Goal: Submit feedback/report problem

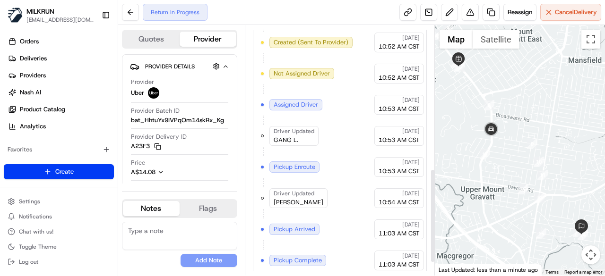
scroll to position [415, 0]
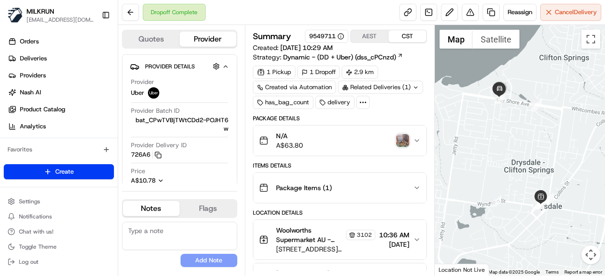
click at [405, 137] on img "button" at bounding box center [402, 140] width 13 height 13
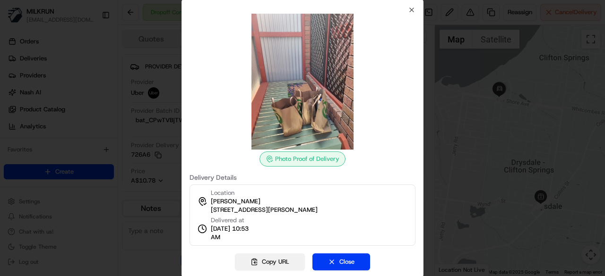
click at [269, 256] on button "Copy URL" at bounding box center [270, 262] width 70 height 17
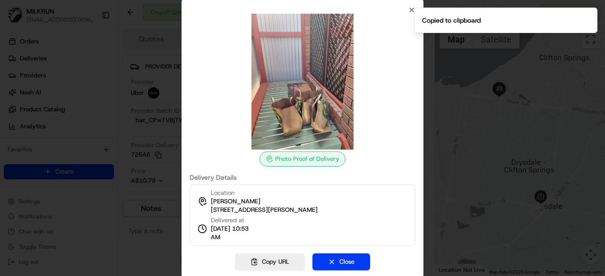
click at [355, 245] on div "Location Celeste Blake 92 Bay Shore Avenue, Clifton Springs, VIC 3222, AU Deliv…" at bounding box center [302, 215] width 226 height 61
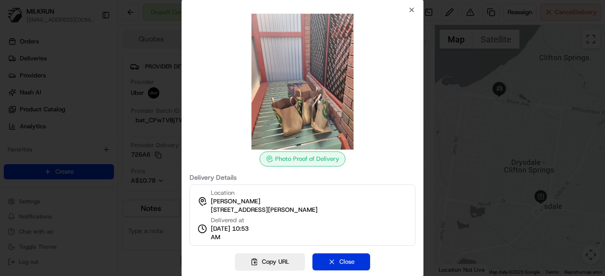
click at [348, 263] on button "Close" at bounding box center [341, 262] width 58 height 17
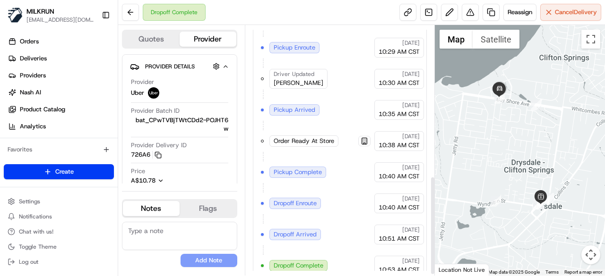
scroll to position [384, 0]
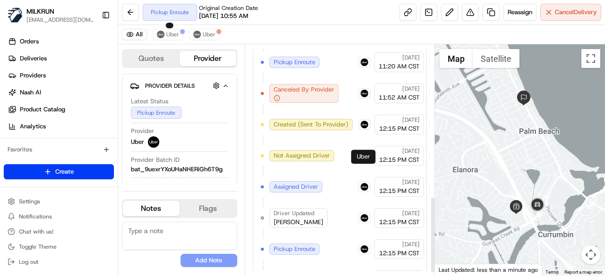
scroll to position [465, 0]
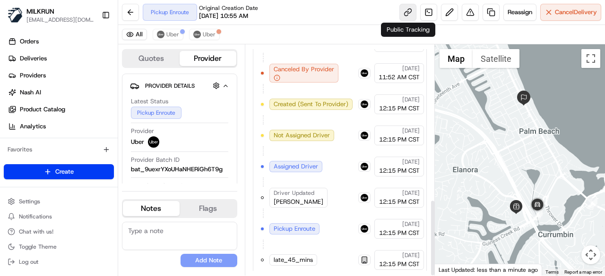
click at [406, 16] on link at bounding box center [407, 12] width 17 height 17
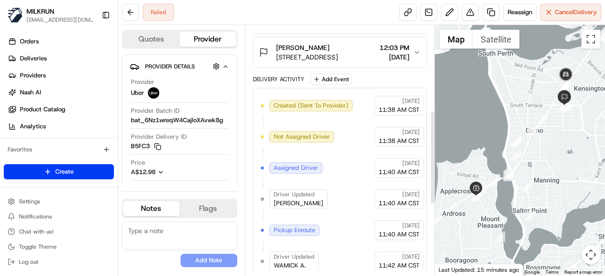
scroll to position [415, 0]
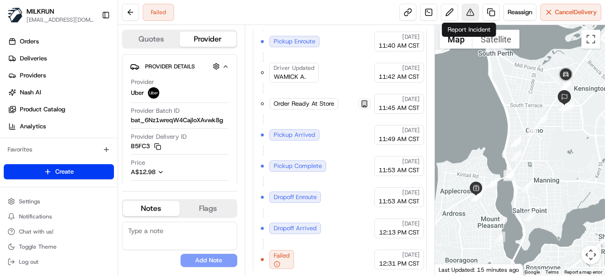
click at [466, 16] on button at bounding box center [469, 12] width 17 height 17
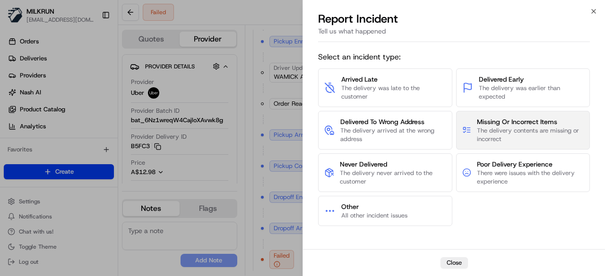
click at [501, 127] on span "The delivery contents are missing or incorrect" at bounding box center [530, 135] width 107 height 17
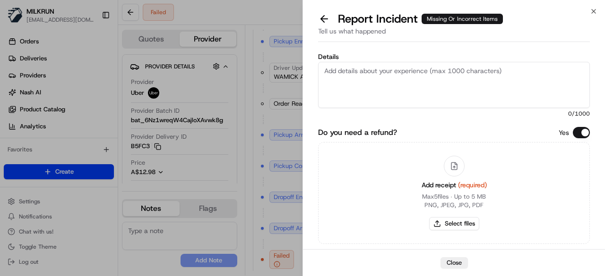
click at [413, 82] on textarea "Details" at bounding box center [454, 85] width 272 height 46
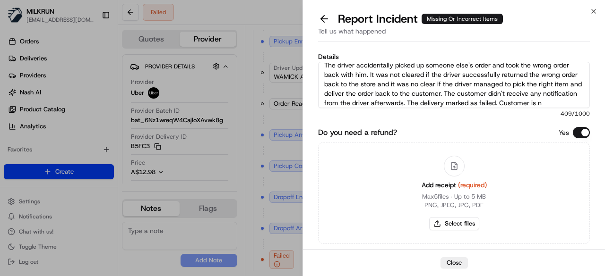
scroll to position [15, 0]
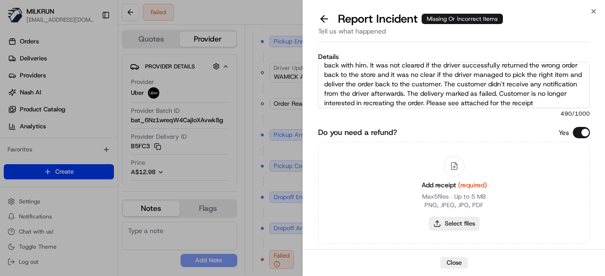
type textarea "The driver accidentally picked up someone else's order and took the wrong order…"
click at [458, 224] on button "Select files" at bounding box center [454, 223] width 50 height 13
type input "C:\fakepath\receipt.pdf"
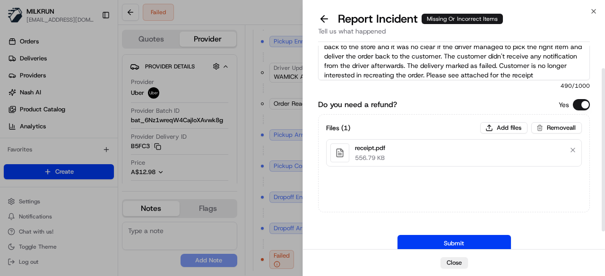
scroll to position [51, 0]
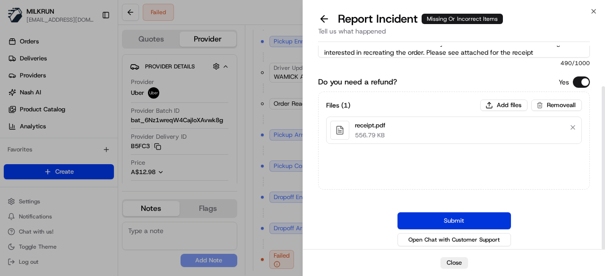
click at [457, 219] on button "Submit" at bounding box center [453, 221] width 113 height 17
